Goal: Go to known website

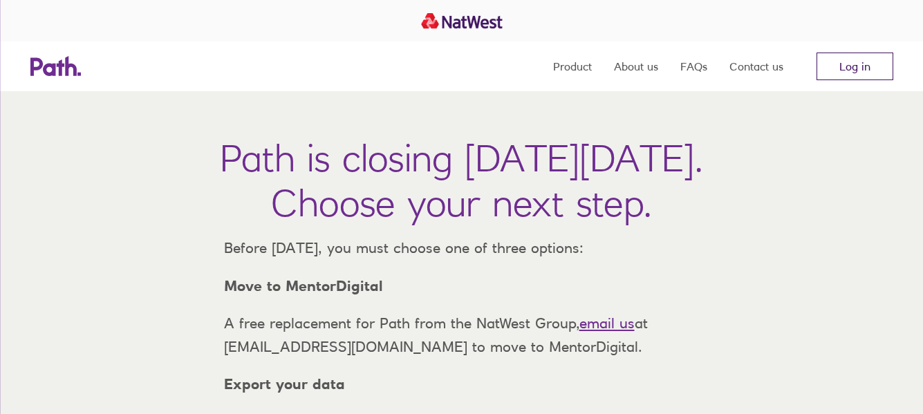
click at [841, 66] on link "Log in" at bounding box center [854, 67] width 77 height 28
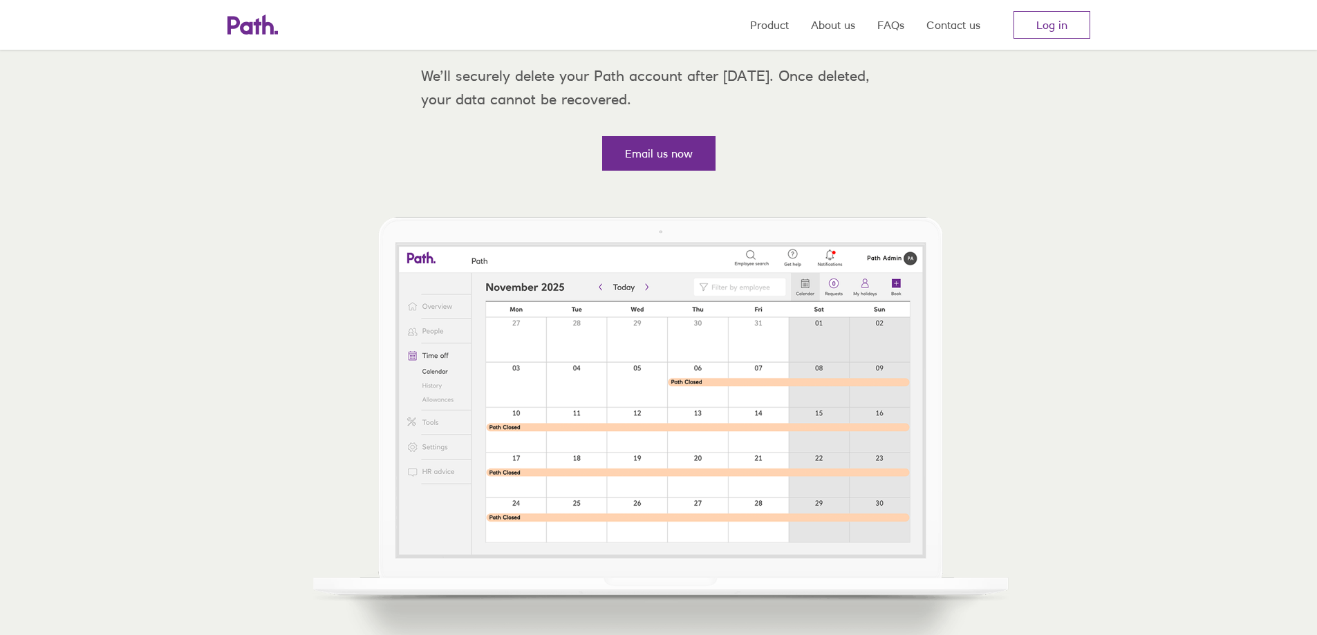
scroll to position [622, 0]
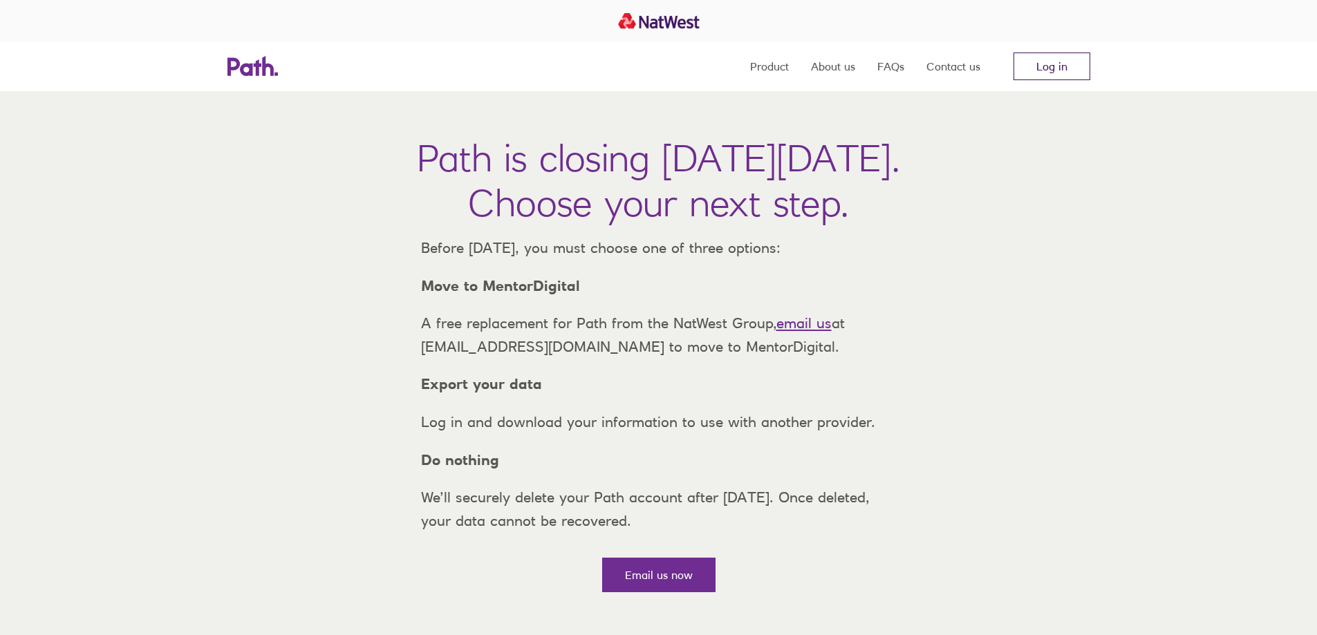
click at [1047, 68] on link "Log in" at bounding box center [1051, 67] width 77 height 28
